Goal: Check status: Check status

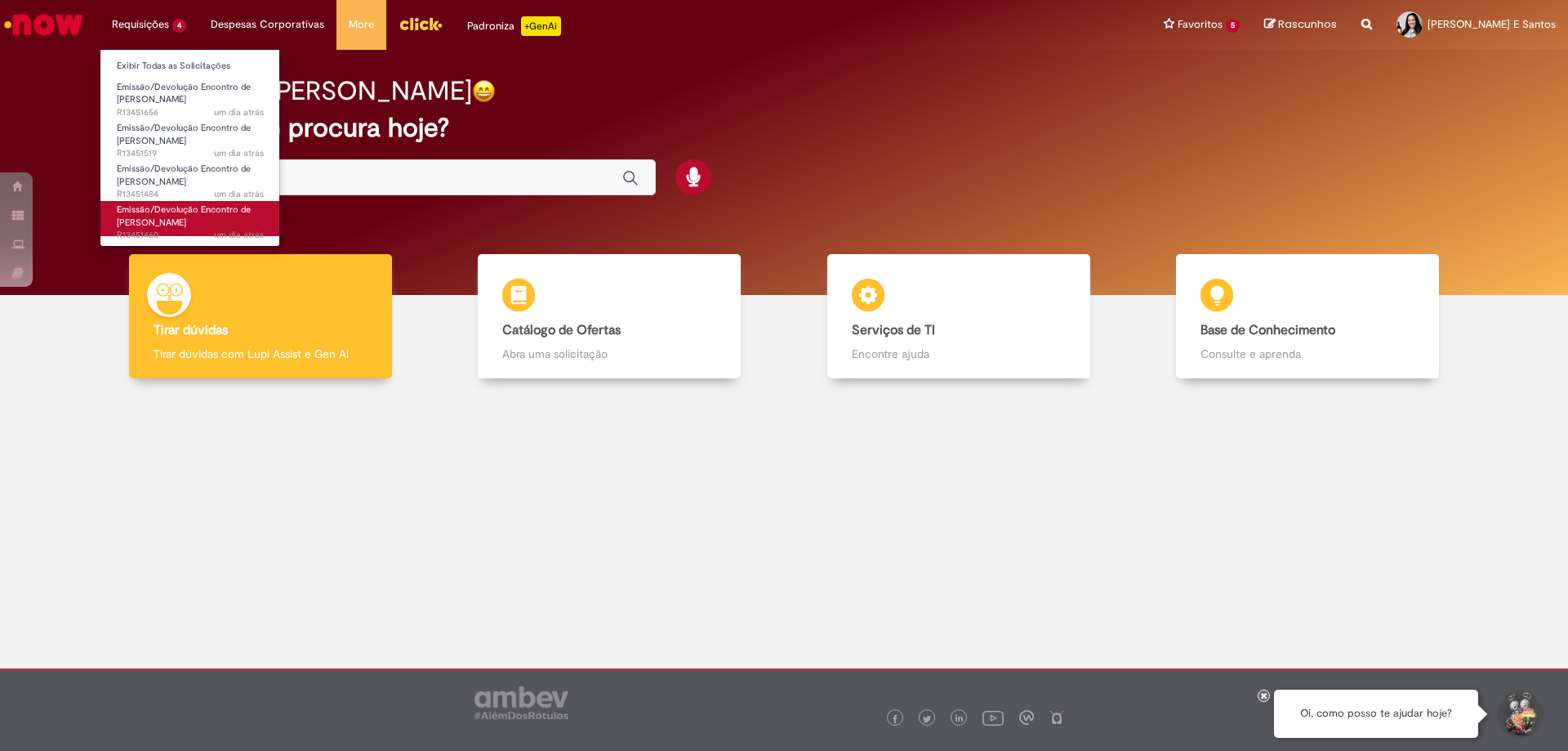
click at [167, 237] on span "um dia atrás um dia atrás R13451460" at bounding box center [190, 234] width 147 height 13
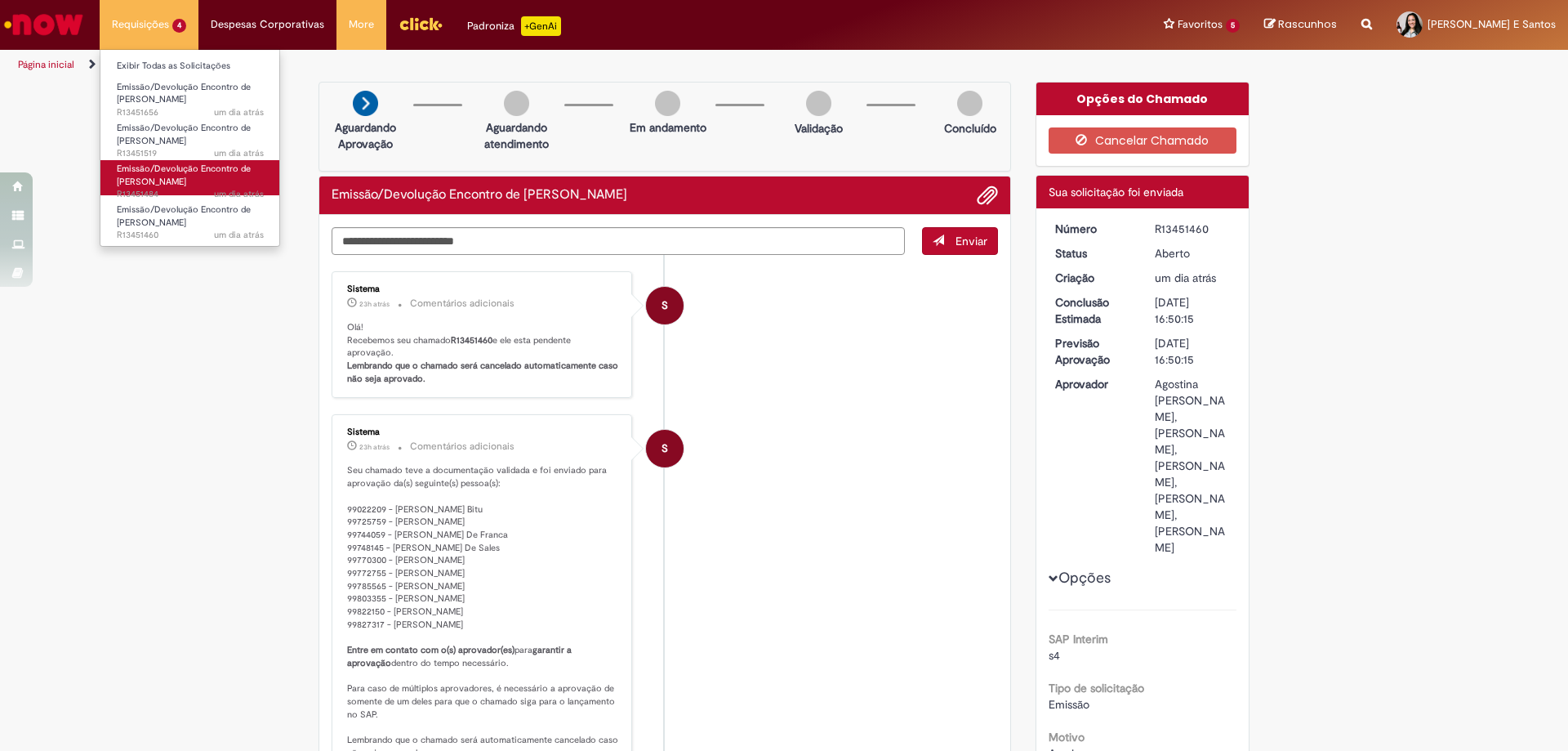
click at [185, 177] on span "Emissão/Devolução Encontro de [PERSON_NAME]" at bounding box center [183, 176] width 134 height 26
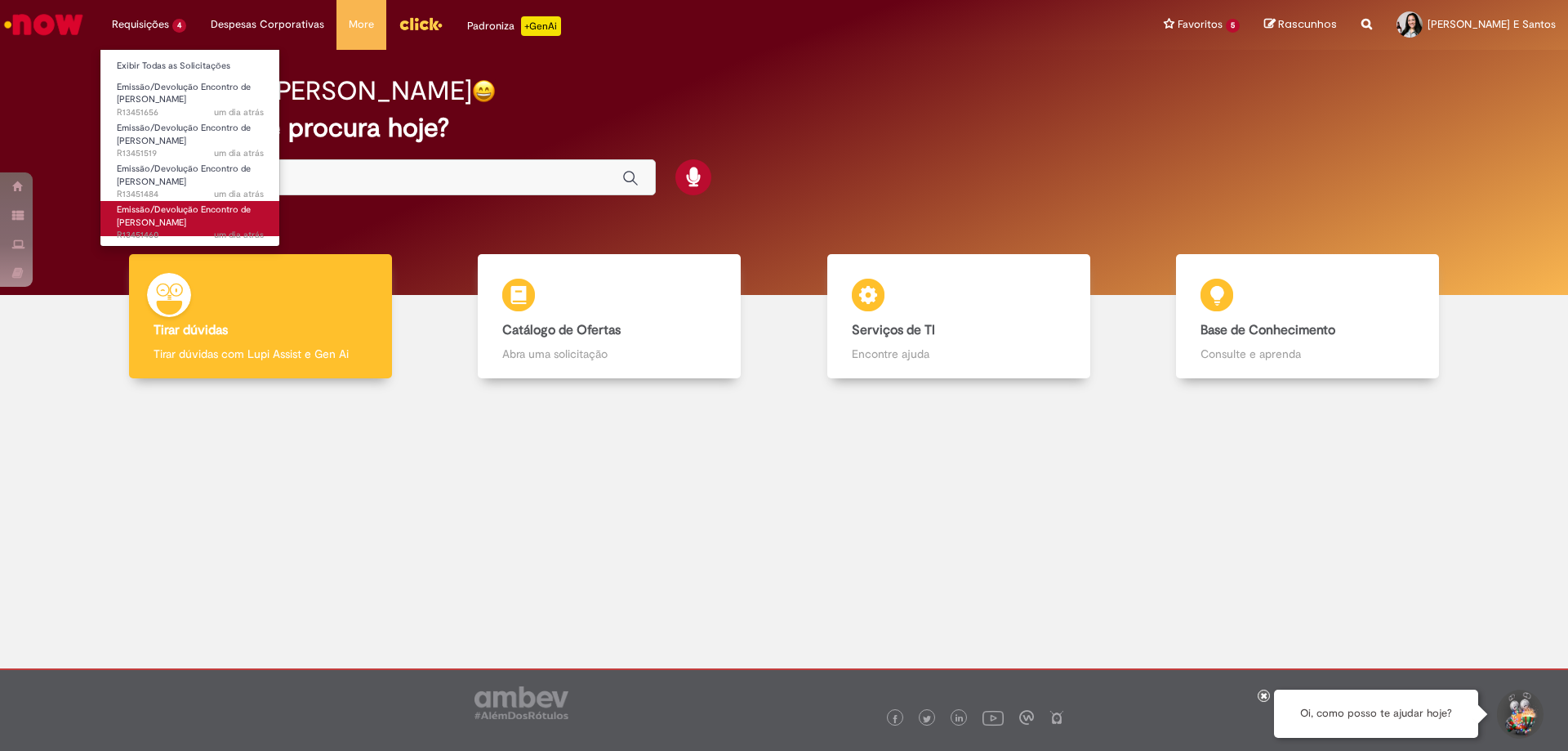
click at [208, 214] on span "Emissão/Devolução Encontro de [PERSON_NAME]" at bounding box center [183, 217] width 134 height 26
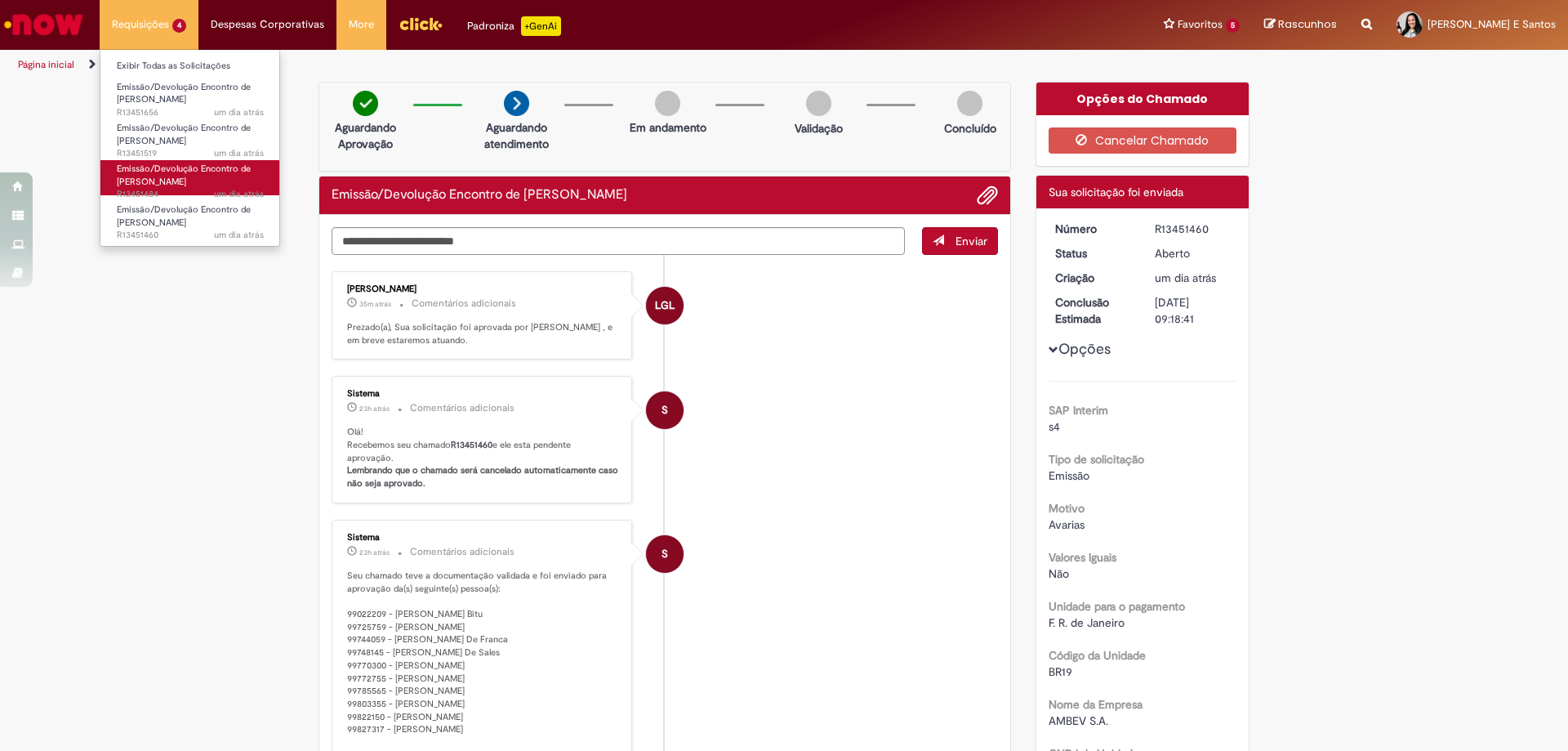
click at [152, 166] on span "Emissão/Devolução Encontro de [PERSON_NAME]" at bounding box center [183, 176] width 134 height 26
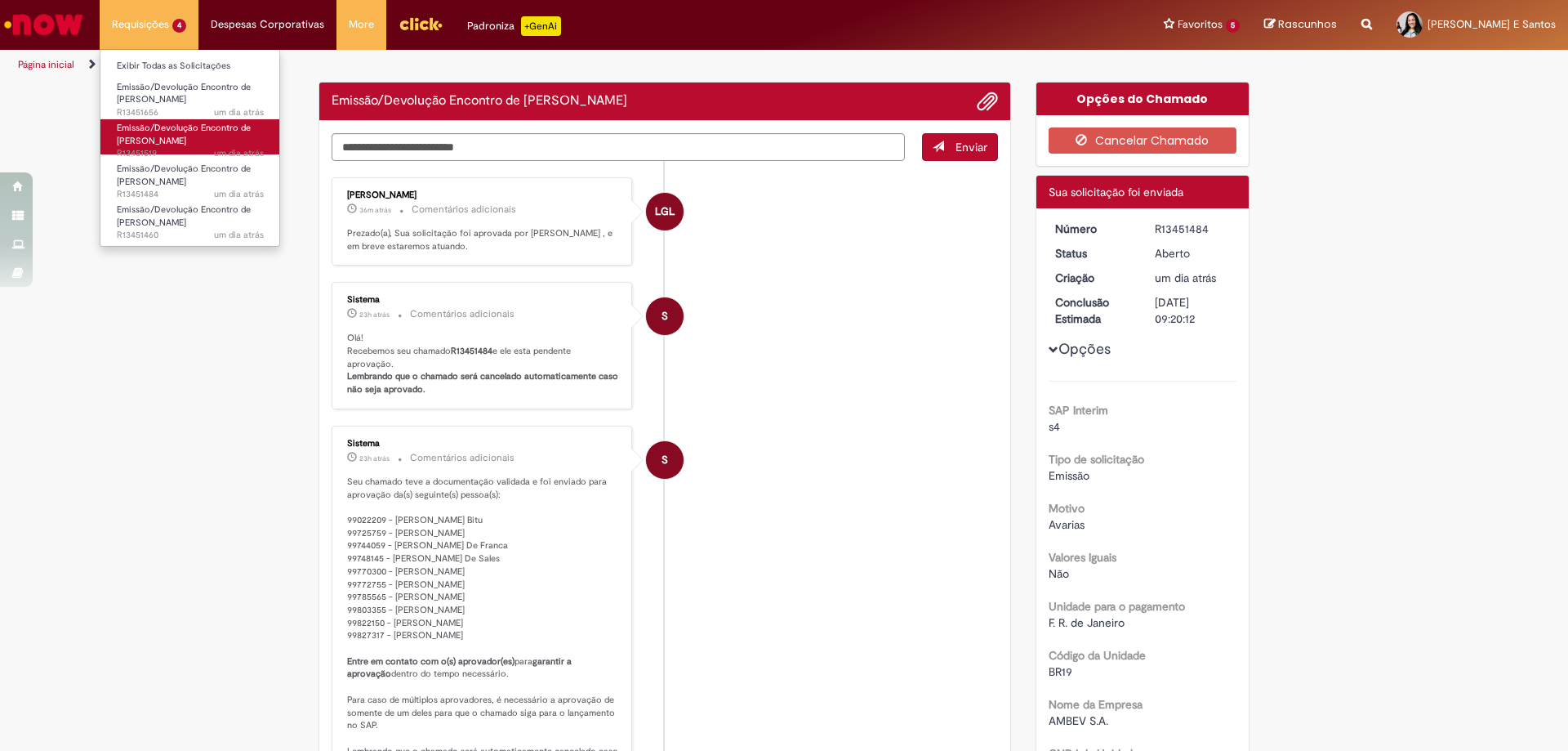
click at [172, 134] on span "Emissão/Devolução Encontro de [PERSON_NAME]" at bounding box center [183, 135] width 134 height 26
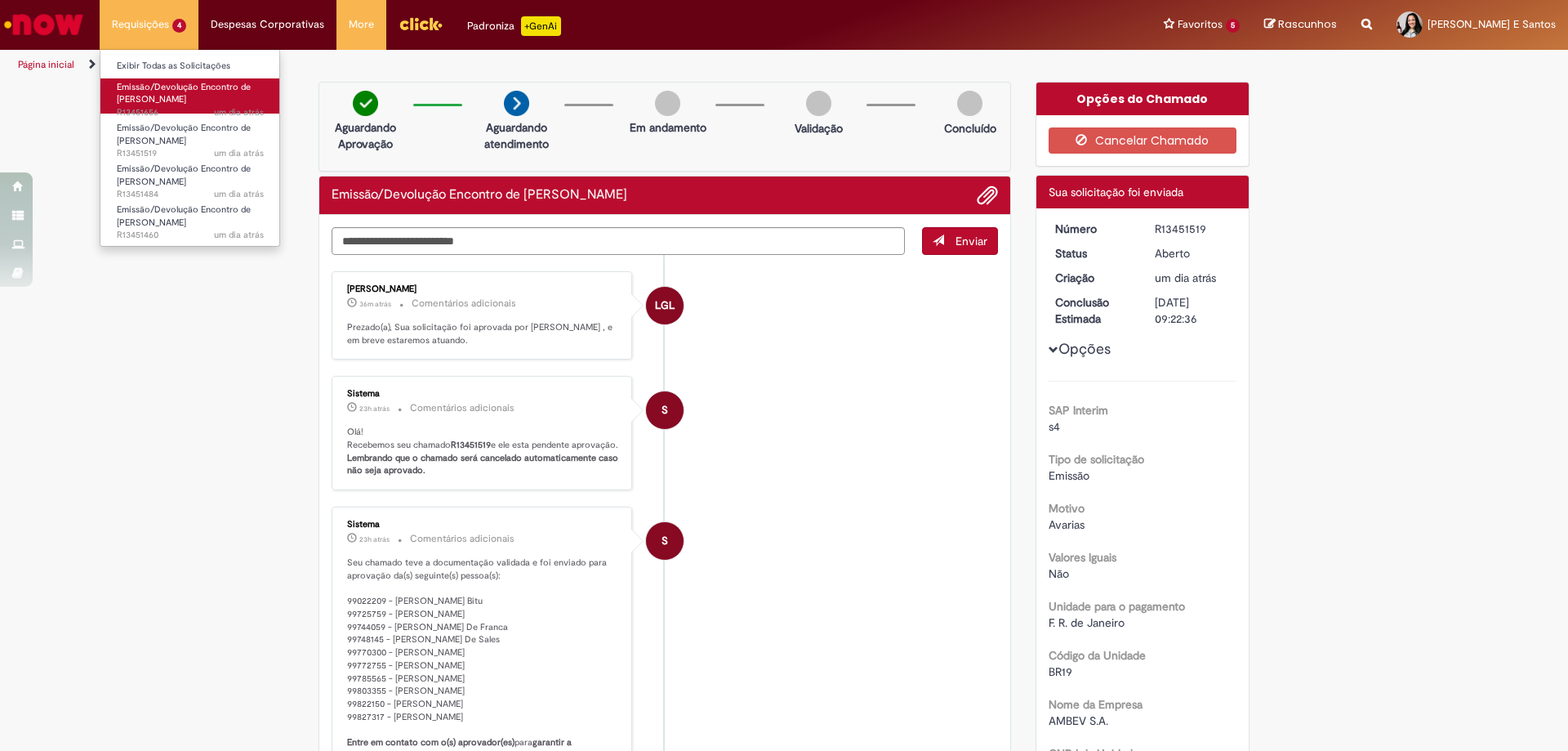
click at [171, 78] on link "Emissão/Devolução Encontro de Contas Fornecedor um dia atrás um dia atrás R1345…" at bounding box center [190, 95] width 180 height 35
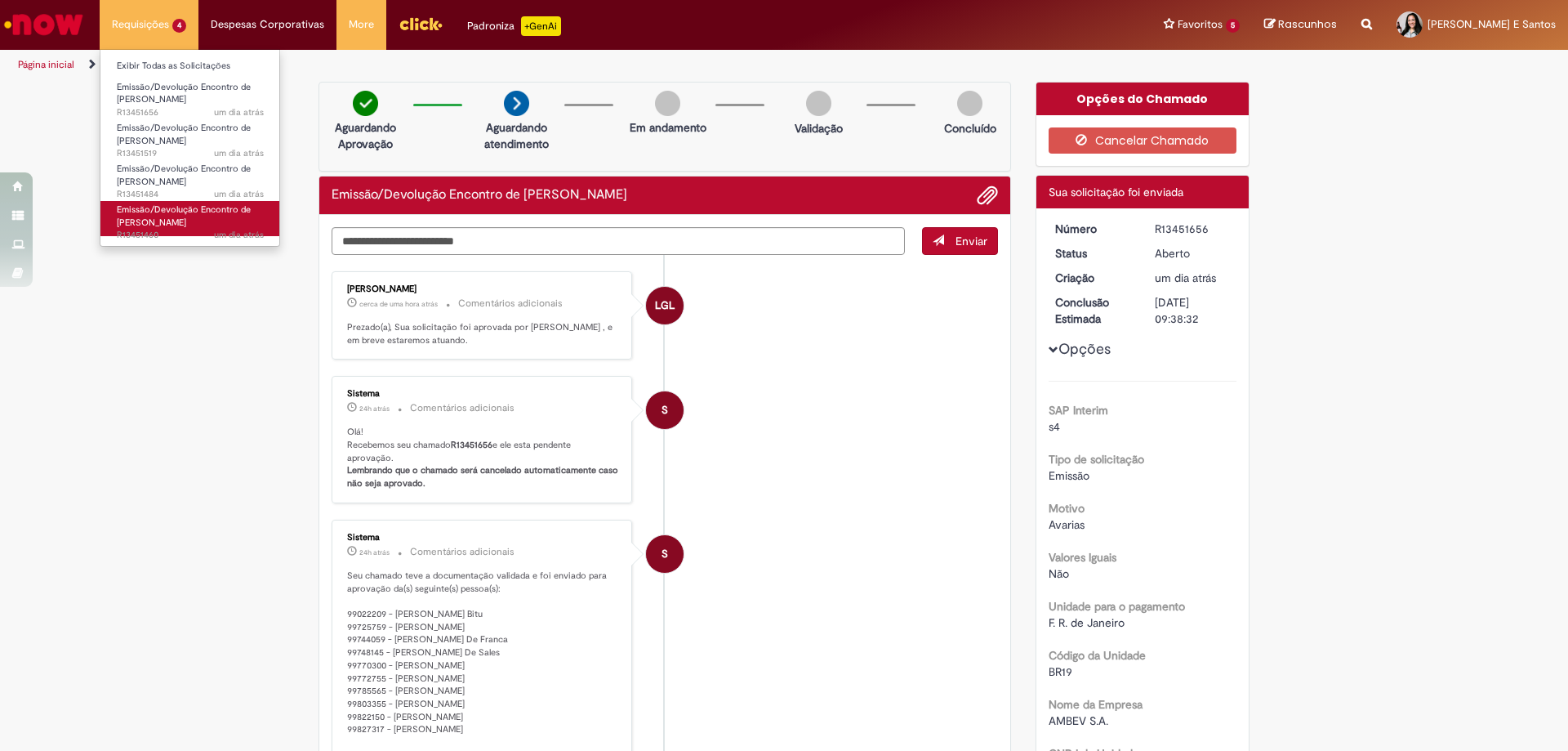
click at [169, 227] on span "Emissão/Devolução Encontro de [PERSON_NAME]" at bounding box center [183, 217] width 134 height 26
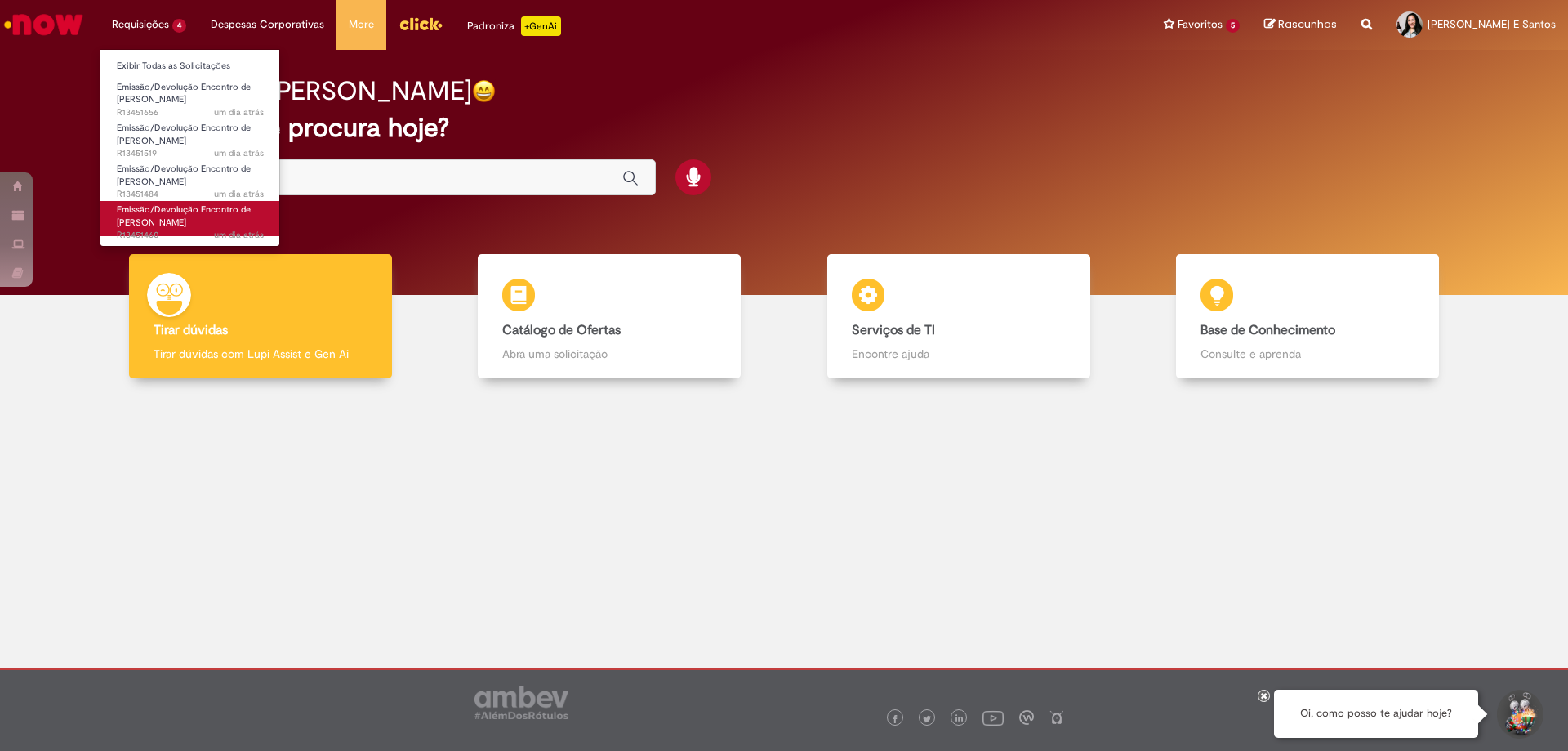
click at [195, 224] on link "Emissão/Devolução Encontro de Contas Fornecedor um dia atrás um dia atrás R1345…" at bounding box center [190, 218] width 180 height 35
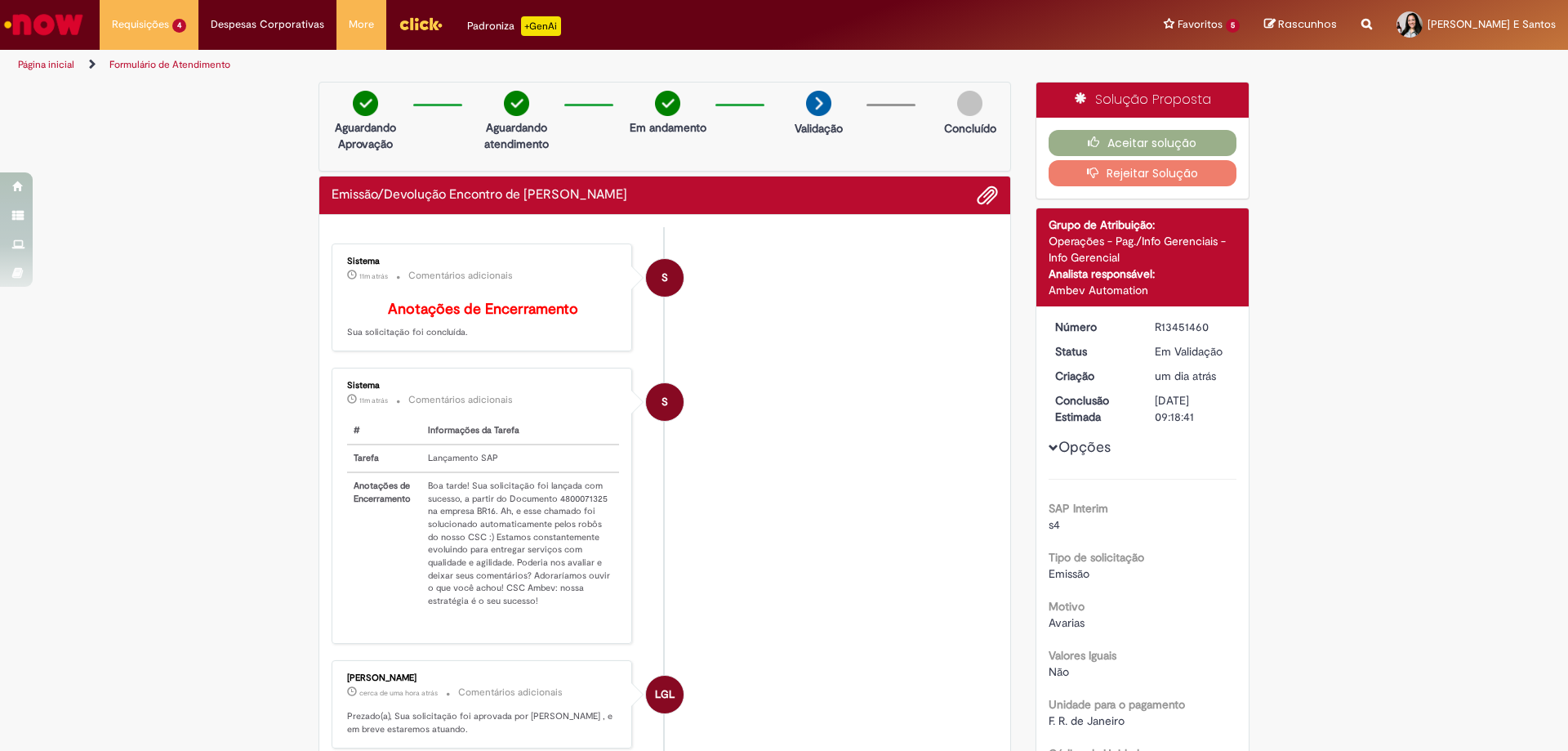
click at [595, 511] on td "Boa tarde! Sua solicitação foi lançada com sucesso, a partir do Documento 48000…" at bounding box center [521, 543] width 198 height 142
copy td "4800071325"
click at [1088, 142] on icon "button" at bounding box center [1098, 142] width 20 height 11
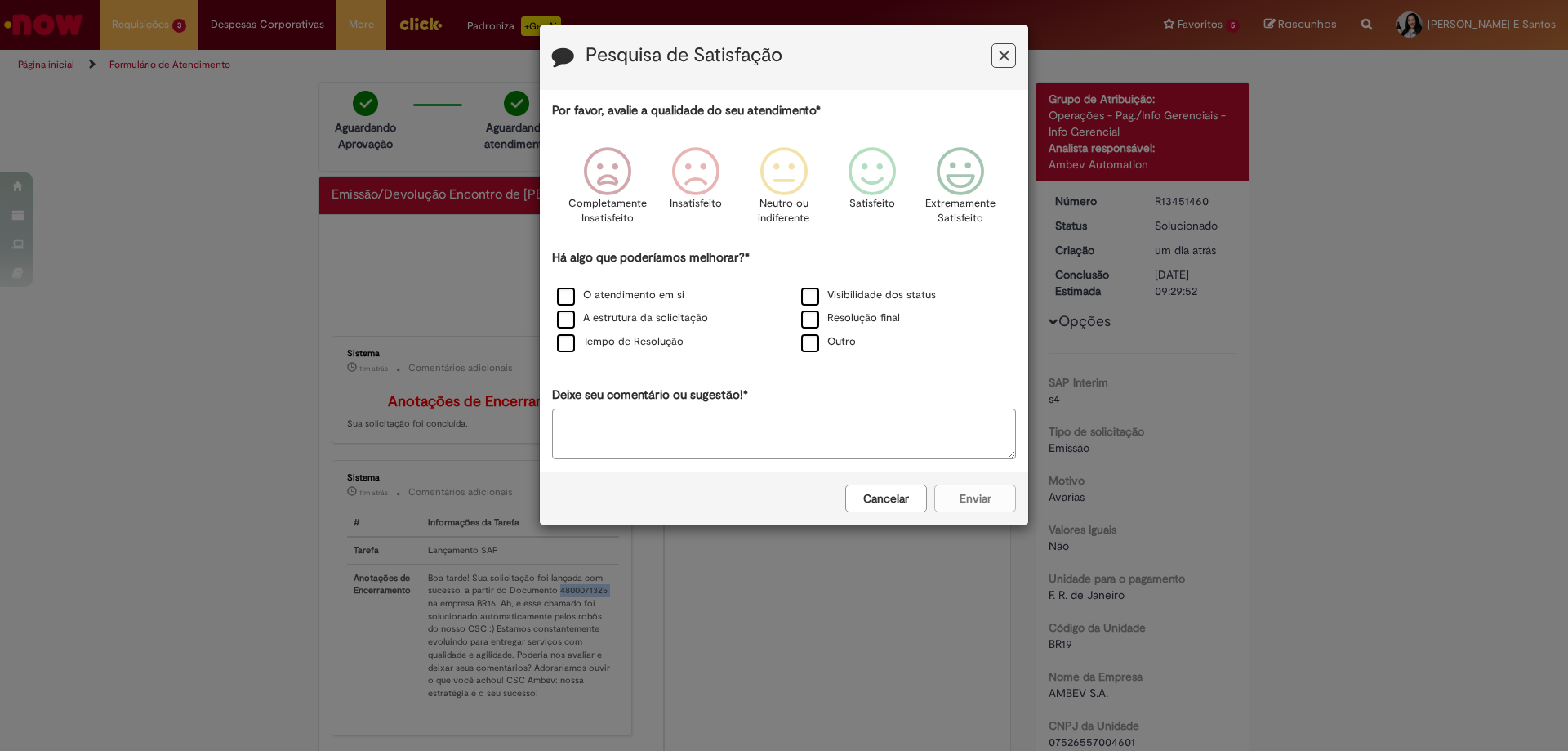
click at [889, 497] on button "Cancelar" at bounding box center [886, 498] width 82 height 28
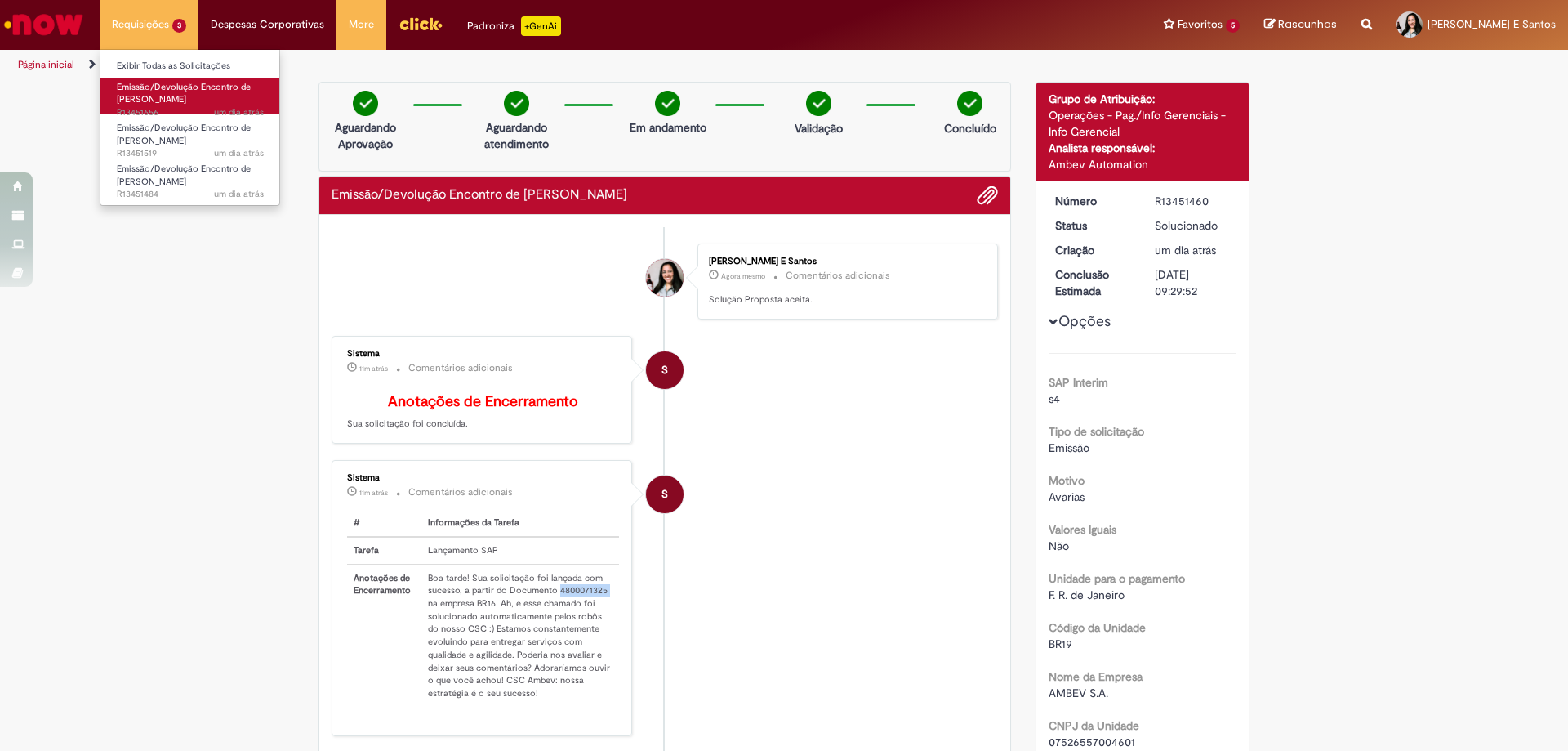
click at [188, 103] on span "Emissão/Devolução Encontro de [PERSON_NAME]" at bounding box center [183, 94] width 134 height 26
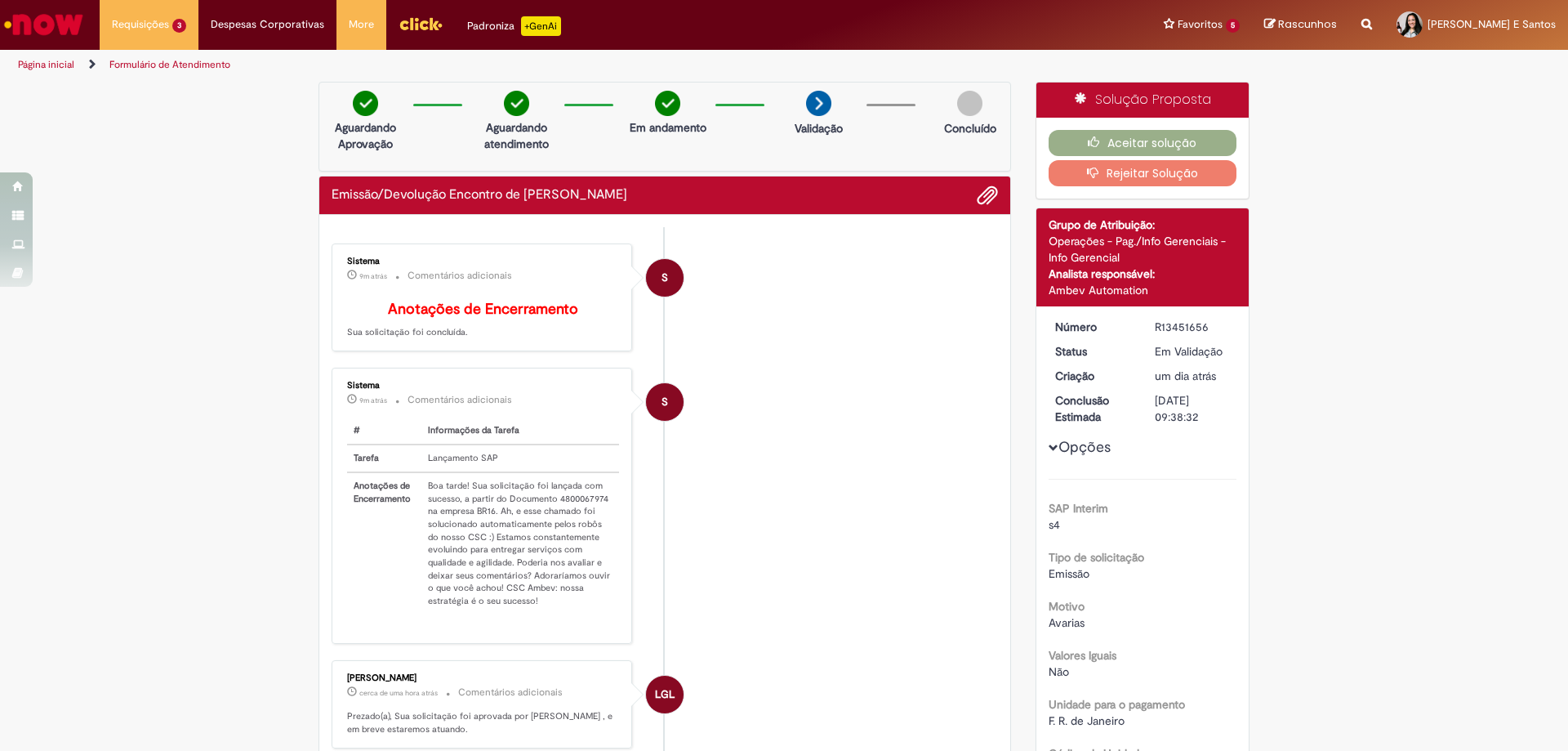
click at [580, 512] on td "Boa tarde! Sua solicitação foi lançada com sucesso, a partir do Documento 48000…" at bounding box center [521, 543] width 198 height 142
copy td "4800067974"
click at [1060, 138] on button "Aceitar solução" at bounding box center [1143, 142] width 188 height 26
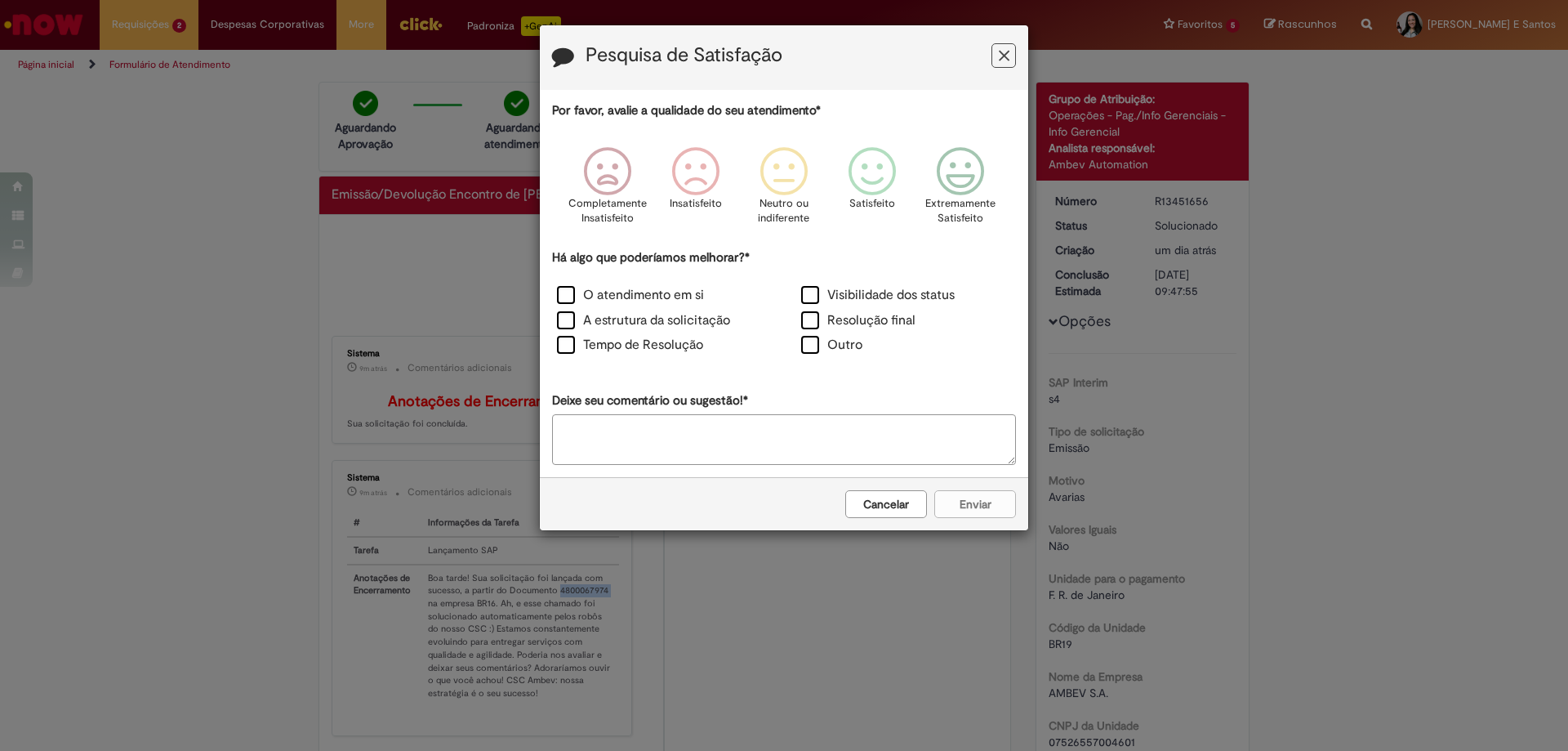
click at [887, 514] on button "Cancelar" at bounding box center [886, 504] width 82 height 28
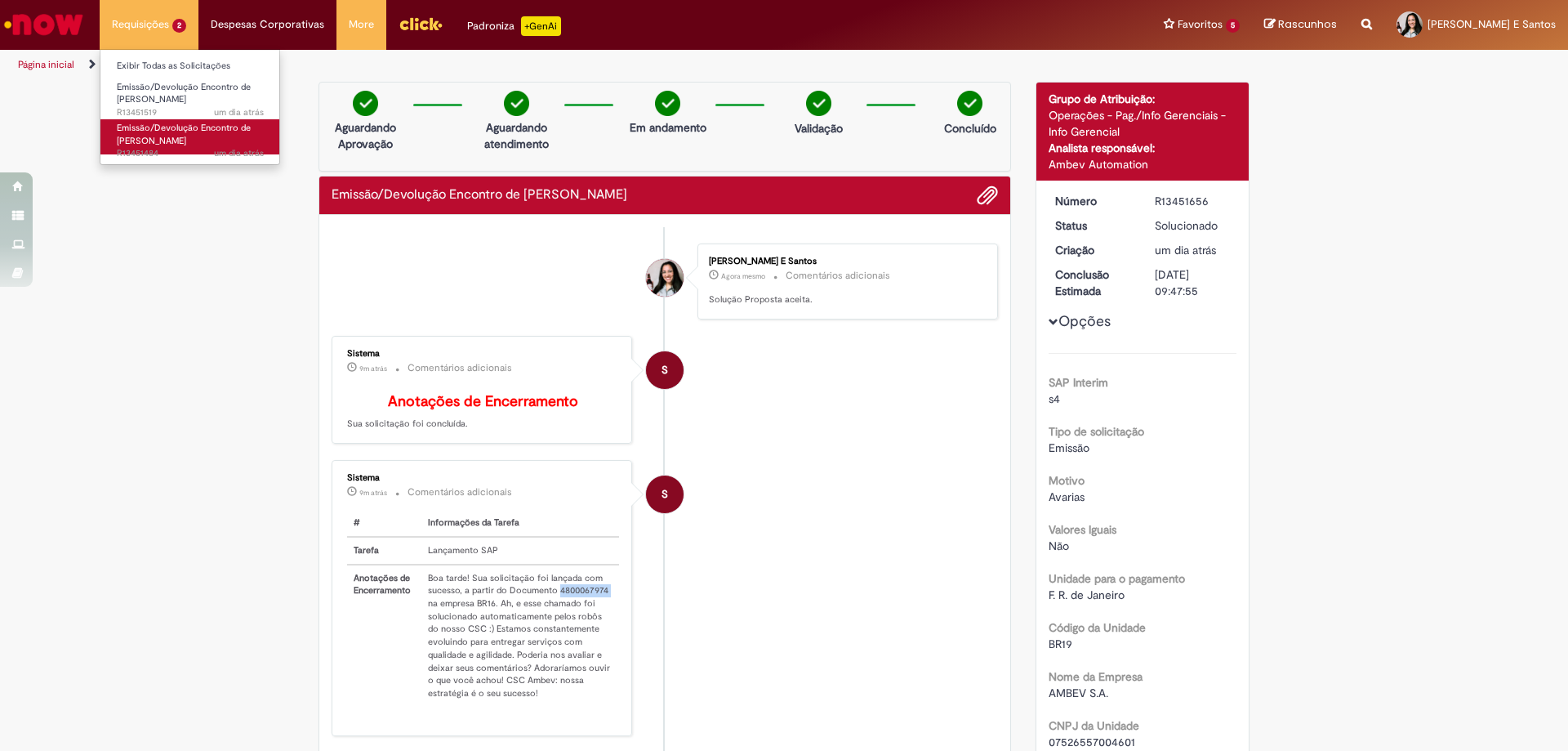
click at [195, 141] on link "Emissão/Devolução Encontro de Contas Fornecedor um dia atrás um dia atrás R1345…" at bounding box center [190, 136] width 180 height 35
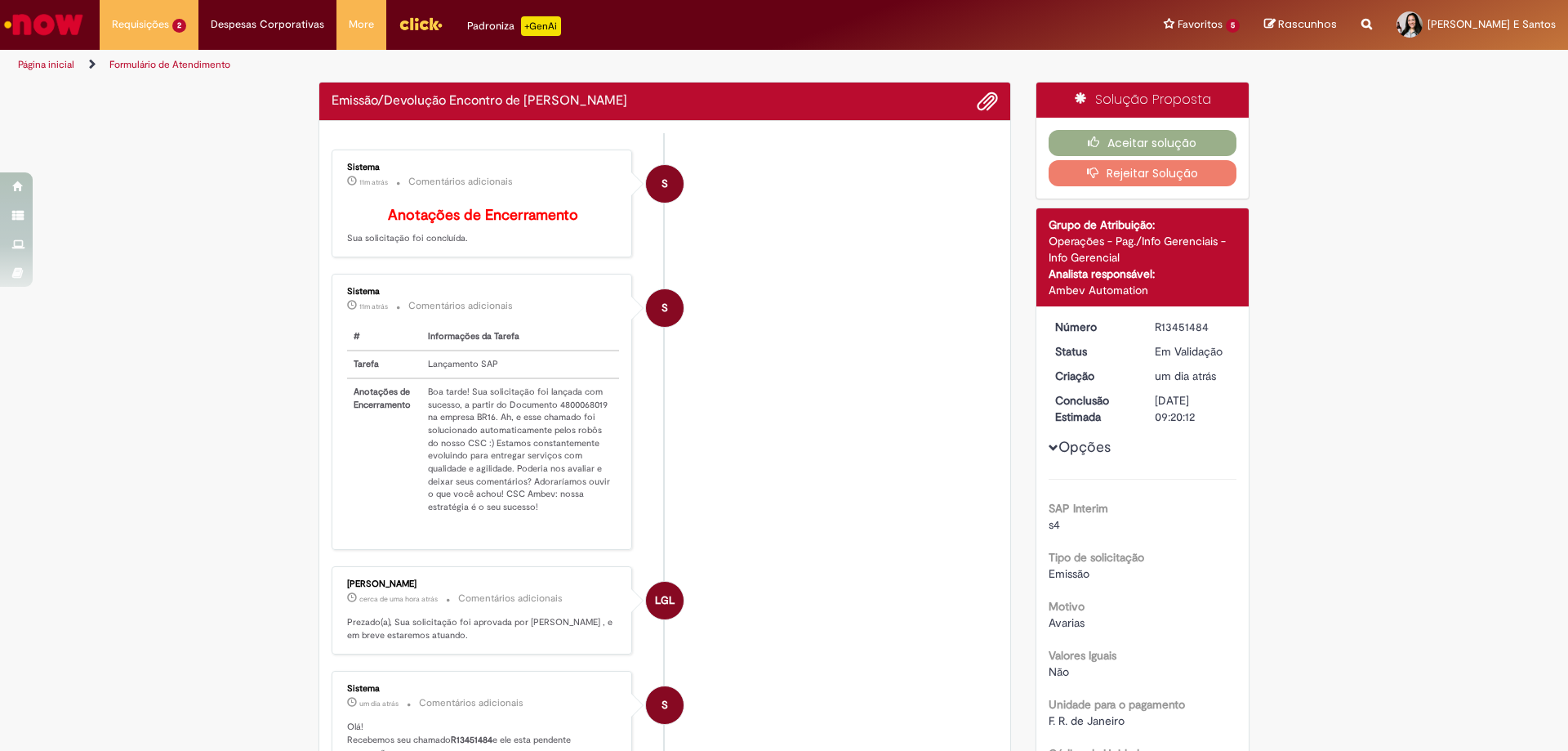
click at [580, 417] on div "Sistema 11m atrás 11 minutos atrás Comentários adicionais # Informações da Tare…" at bounding box center [481, 412] width 291 height 266
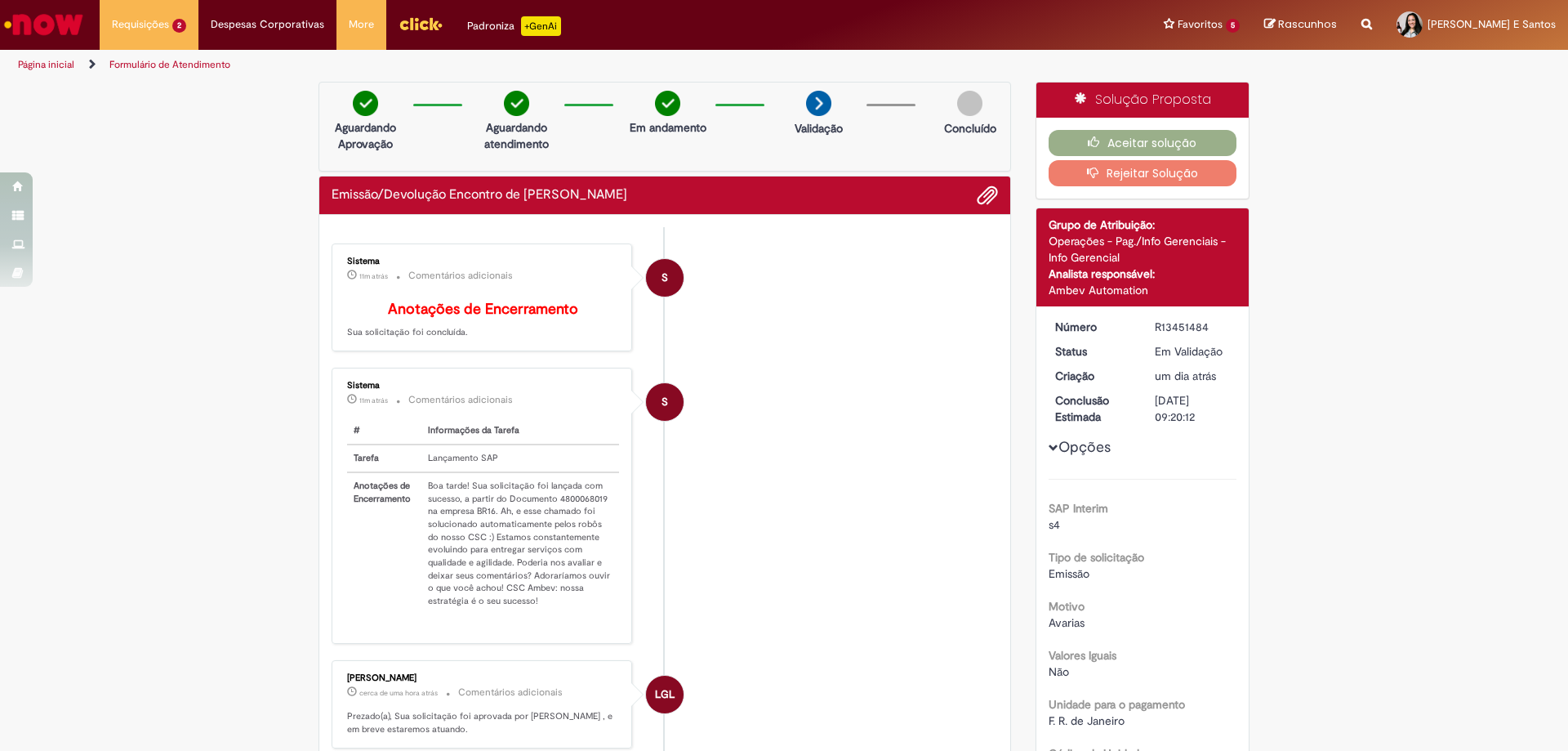
click at [580, 409] on p "11m atrás 11 minutos atrás Comentários adicionais" at bounding box center [482, 400] width 272 height 19
copy div "Comentários adicionais"
click at [589, 505] on td "Boa tarde! Sua solicitação foi lançada com sucesso, a partir do Documento 48000…" at bounding box center [521, 543] width 198 height 142
copy td "4800068019"
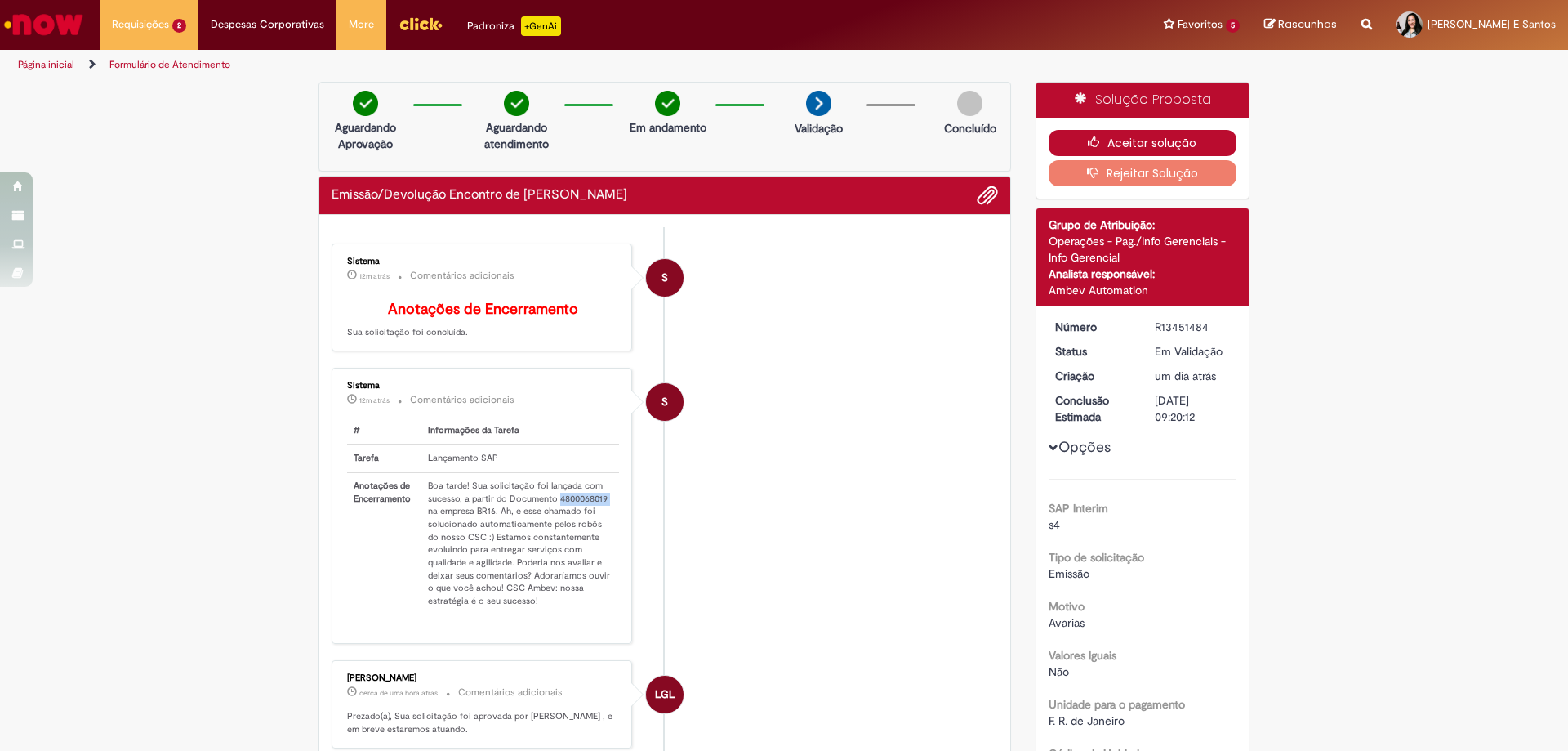
click at [1111, 136] on button "Aceitar solução" at bounding box center [1143, 142] width 188 height 26
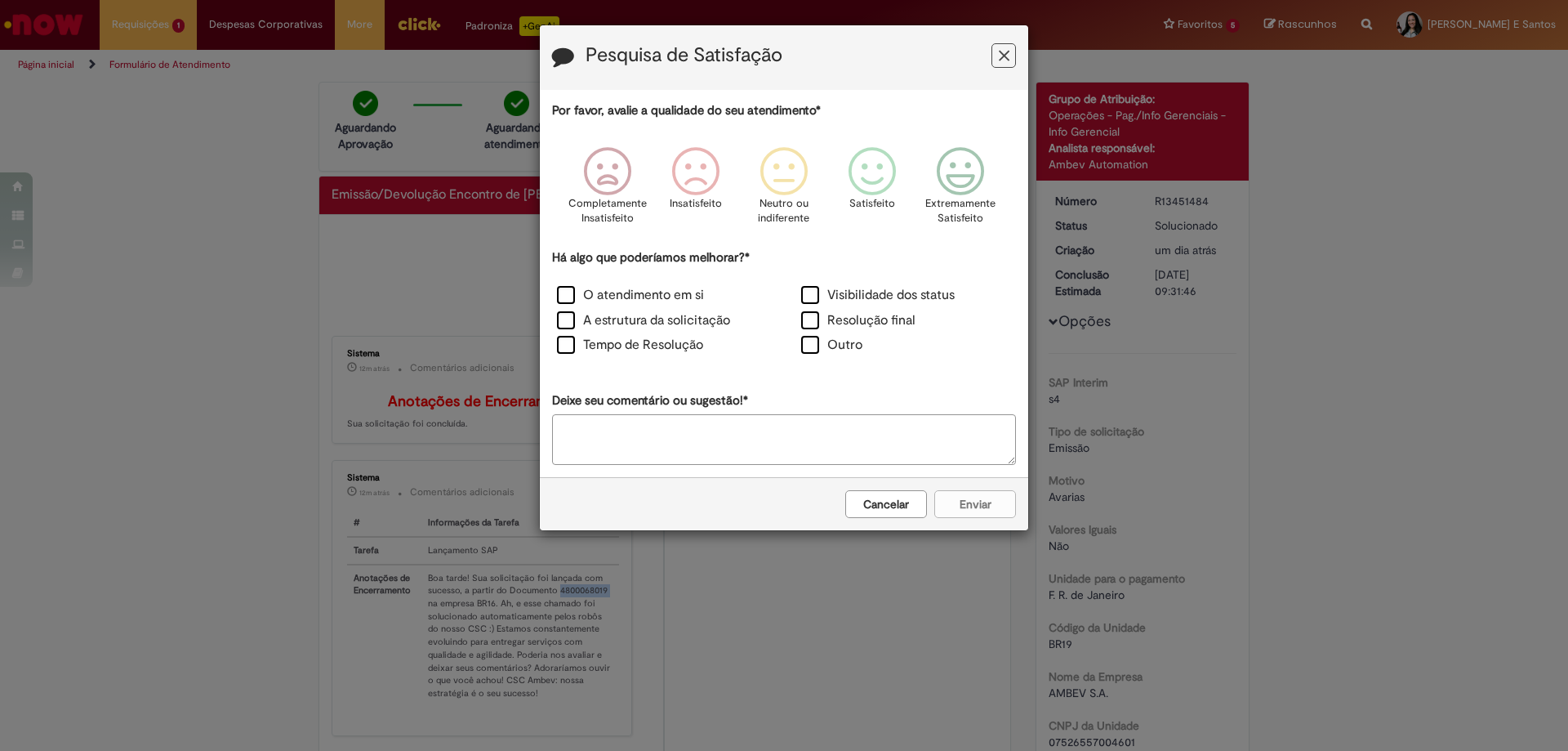
click at [877, 500] on button "Cancelar" at bounding box center [886, 504] width 82 height 28
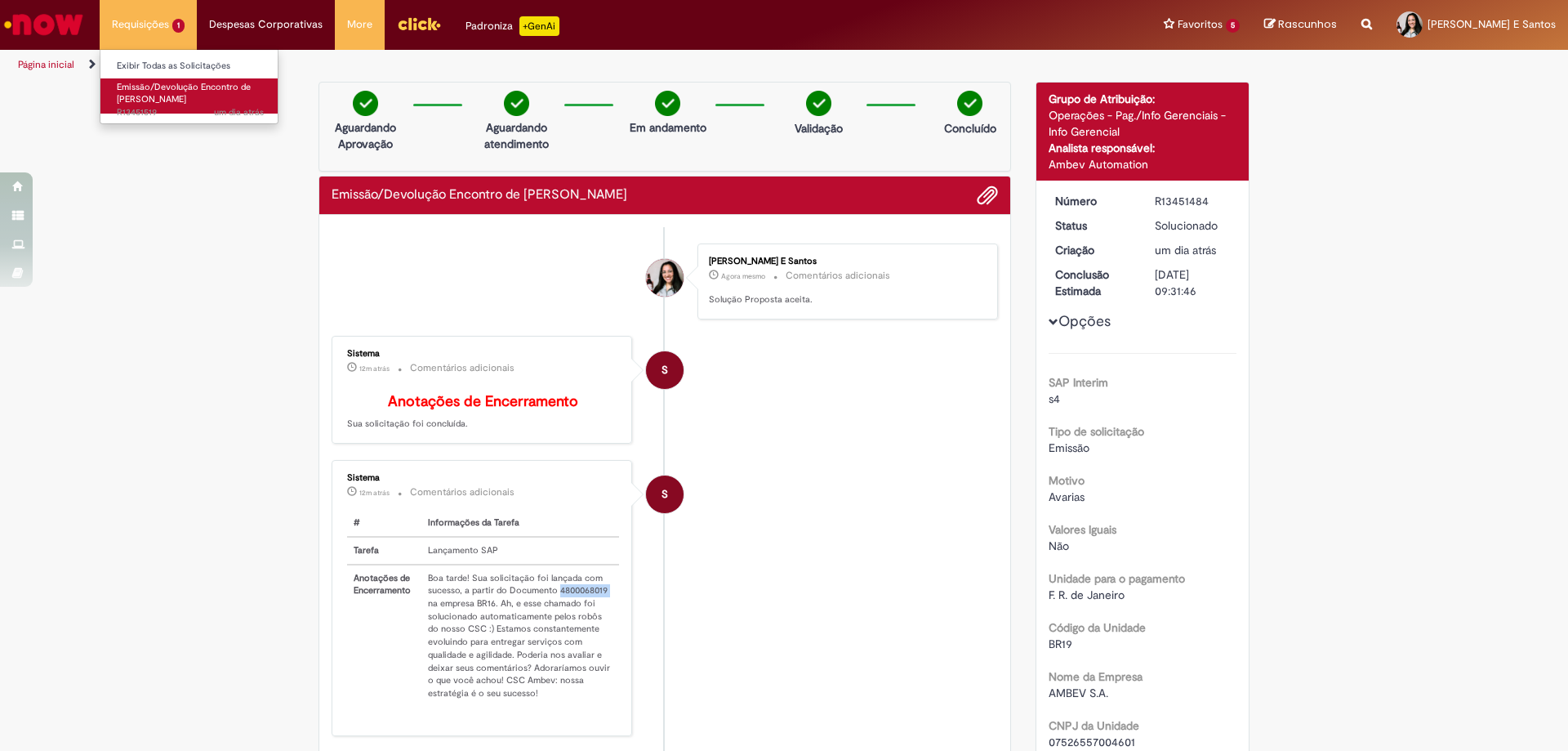
click at [164, 100] on span "Emissão/Devolução Encontro de [PERSON_NAME]" at bounding box center [183, 94] width 134 height 26
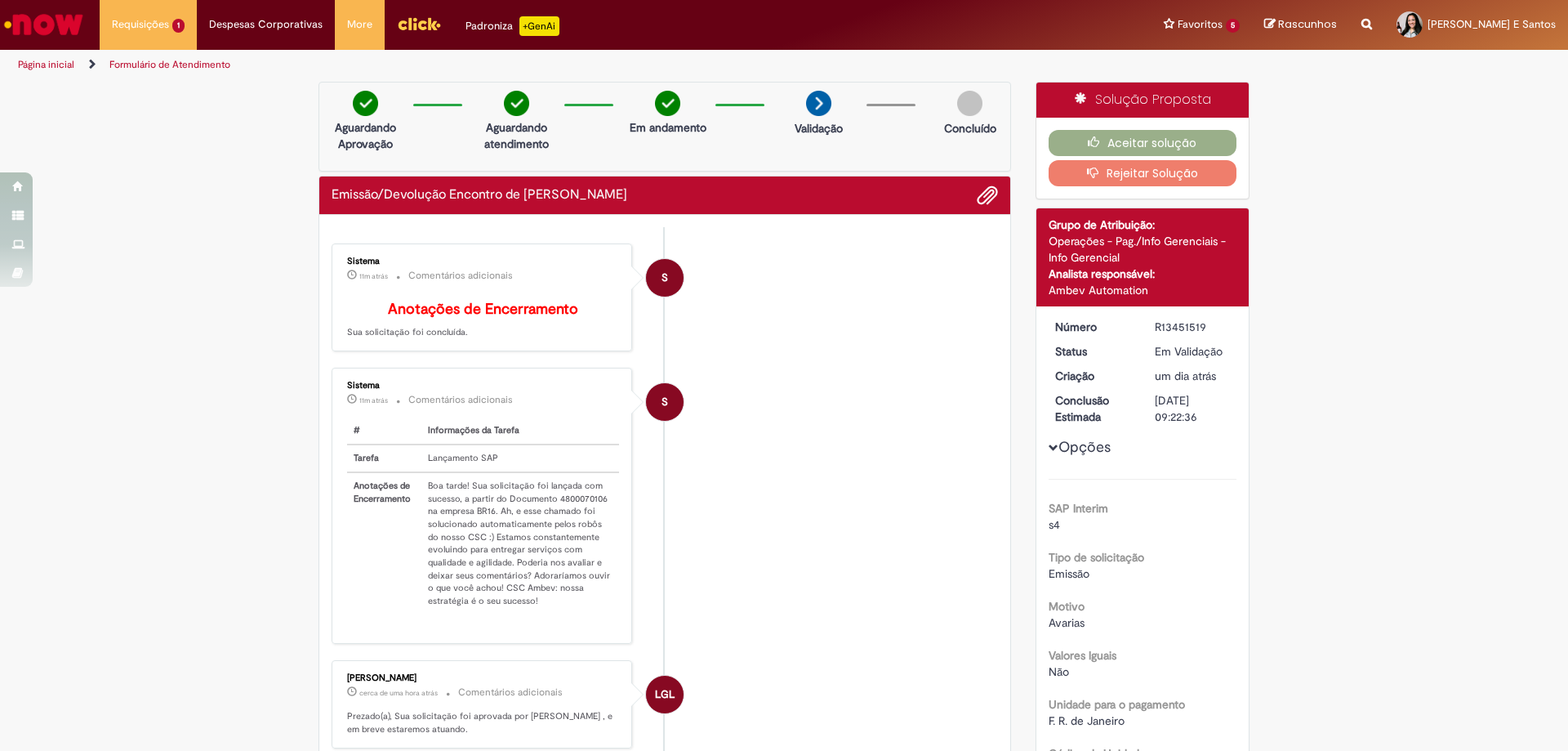
click at [578, 511] on td "Boa tarde! Sua solicitação foi lançada com sucesso, a partir do Documento 48000…" at bounding box center [521, 543] width 198 height 142
copy td "4800070106"
click at [1143, 142] on button "Aceitar solução" at bounding box center [1143, 142] width 188 height 26
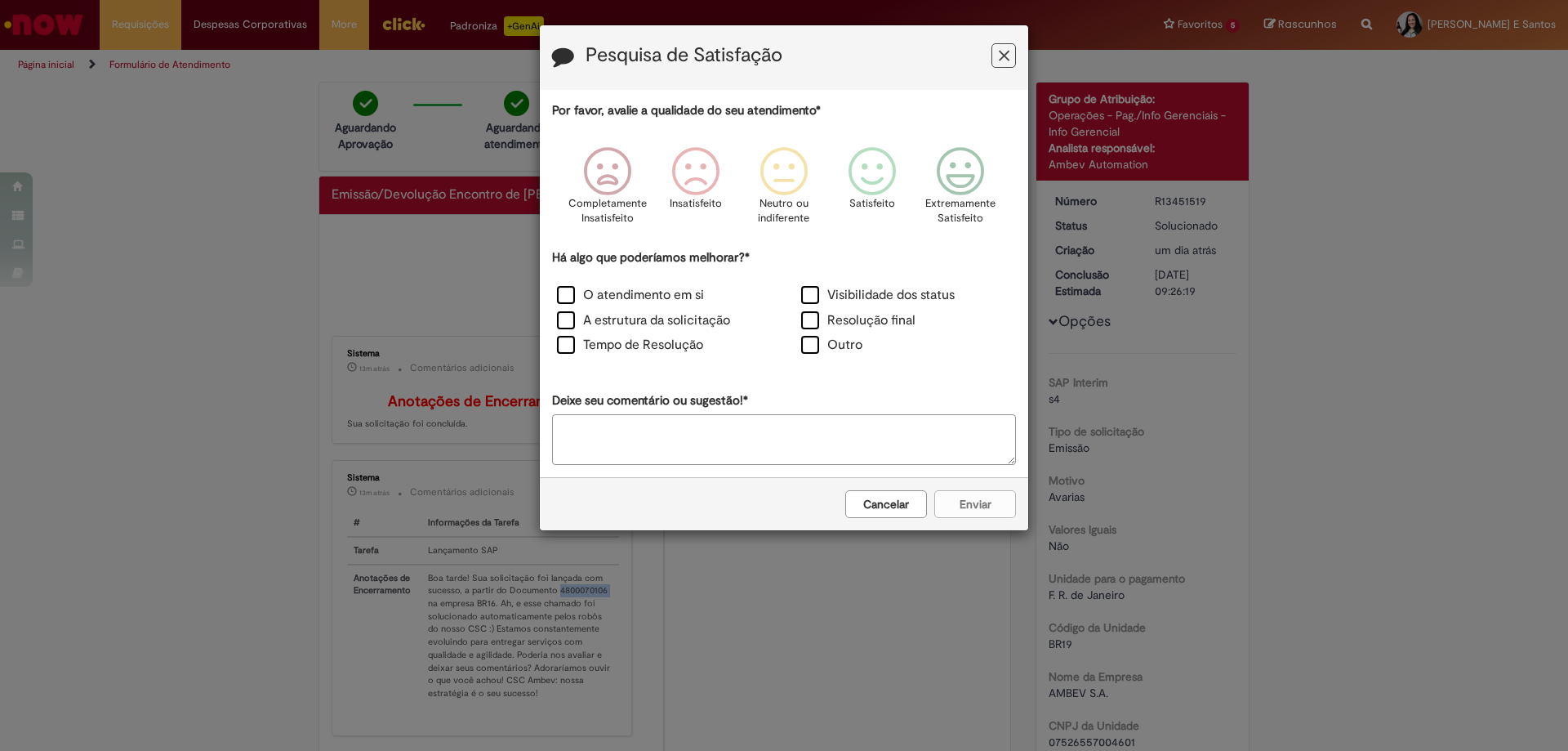
click at [884, 496] on button "Cancelar" at bounding box center [886, 504] width 82 height 28
